Goal: Find specific page/section: Find specific page/section

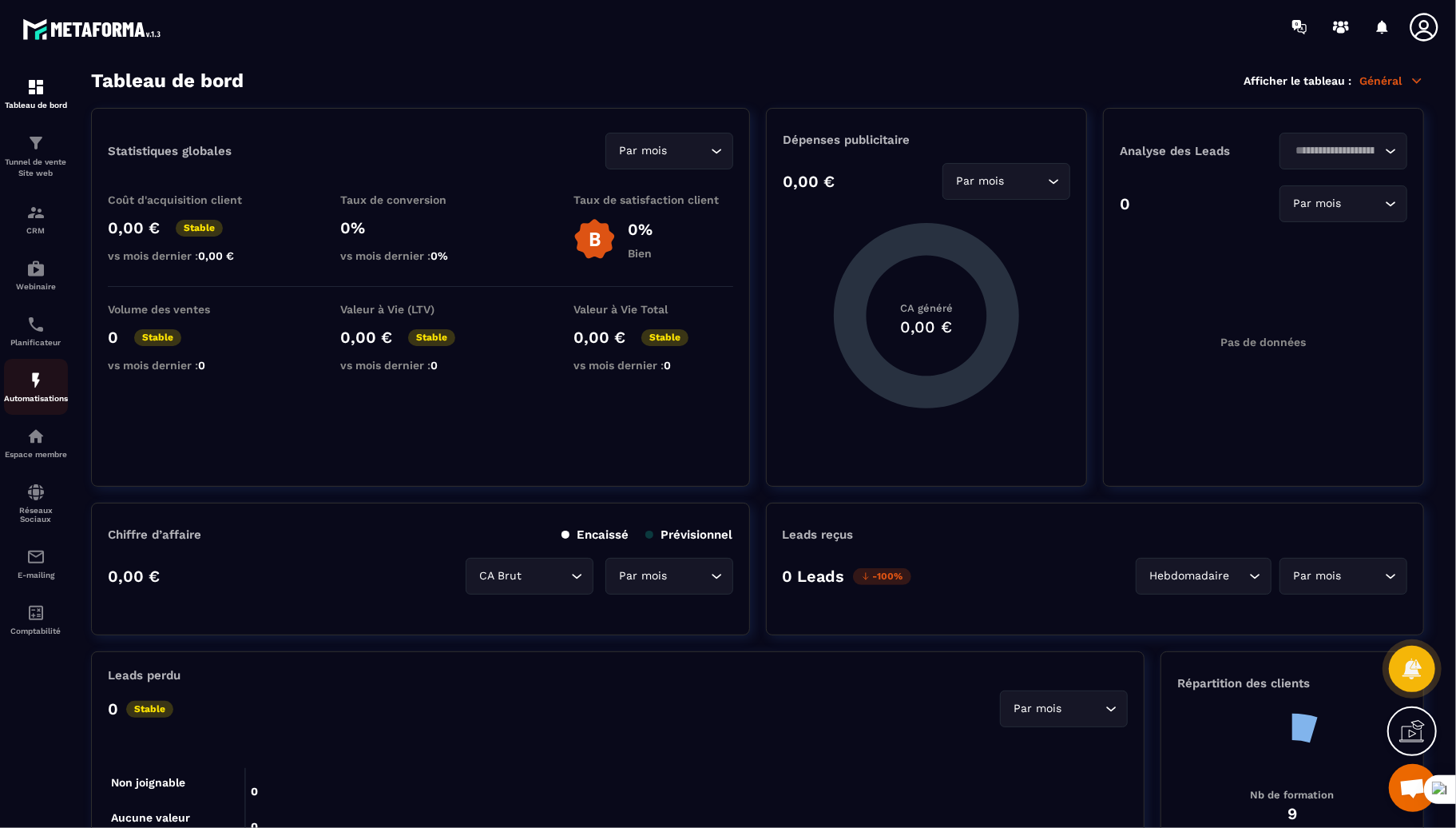
click at [22, 394] on p "Automatisations" at bounding box center [36, 398] width 64 height 9
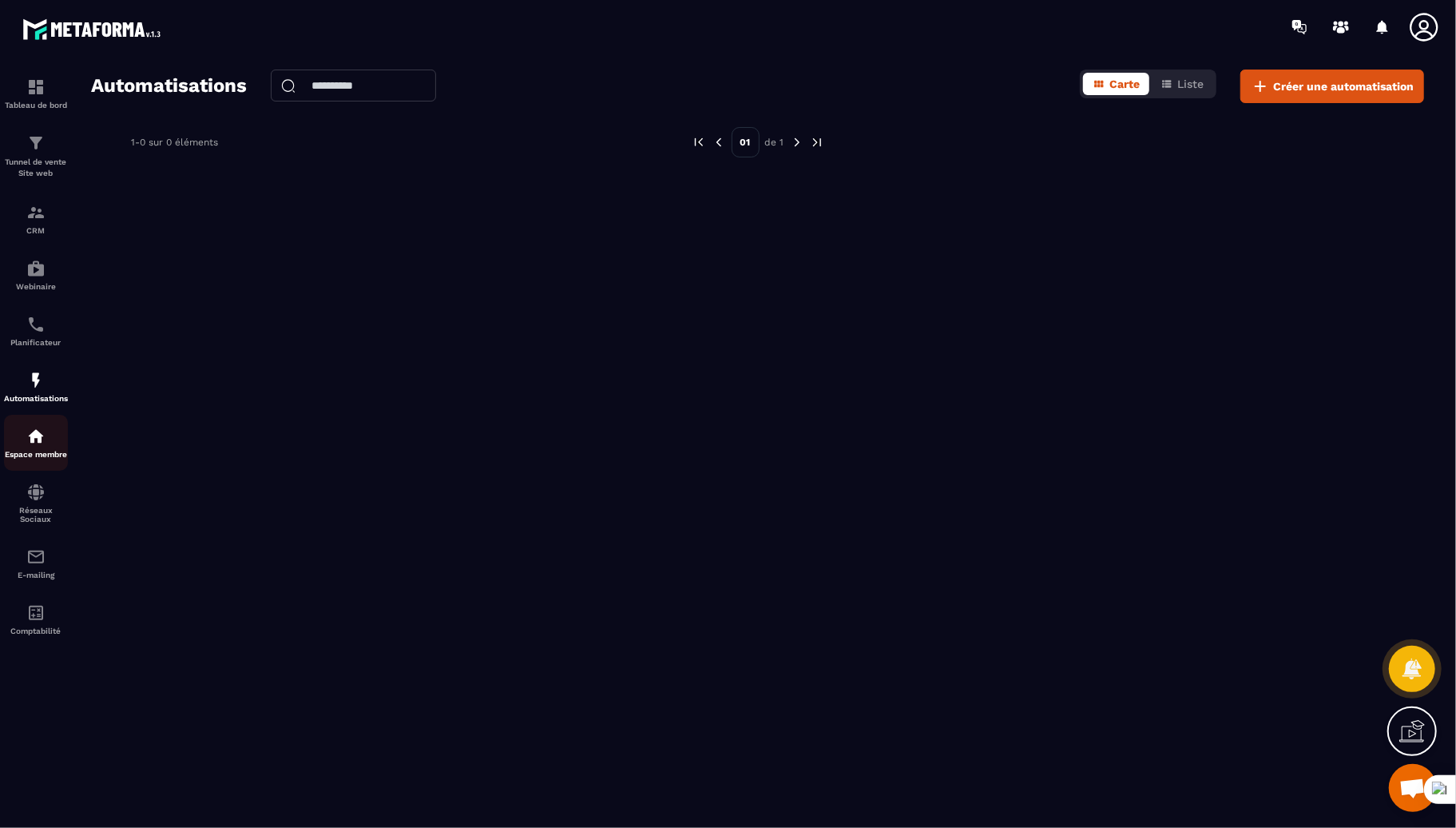
click at [39, 434] on img at bounding box center [35, 435] width 19 height 19
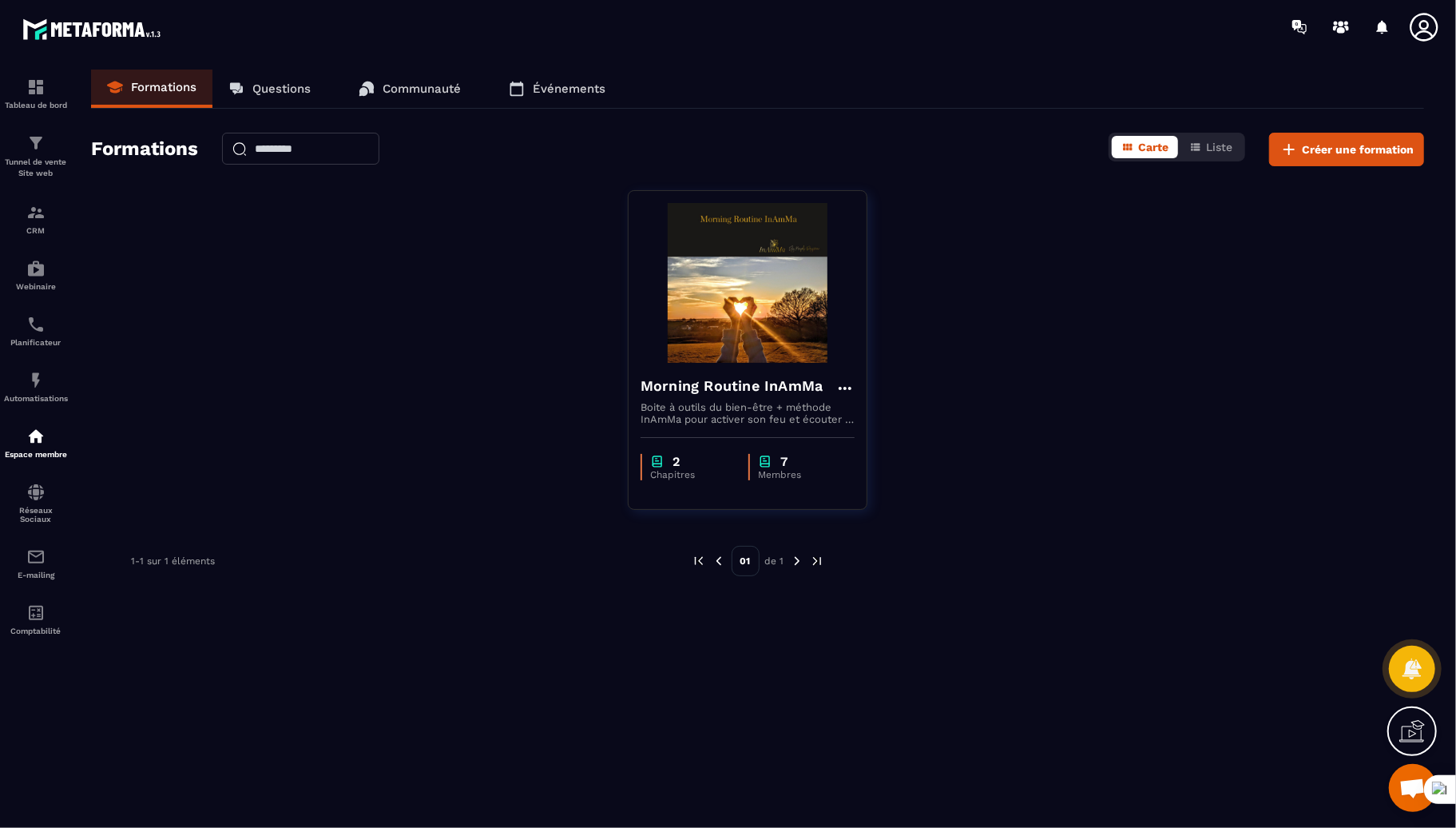
click at [575, 81] on p "Événements" at bounding box center [568, 88] width 72 height 14
